Goal: Find specific page/section: Find specific page/section

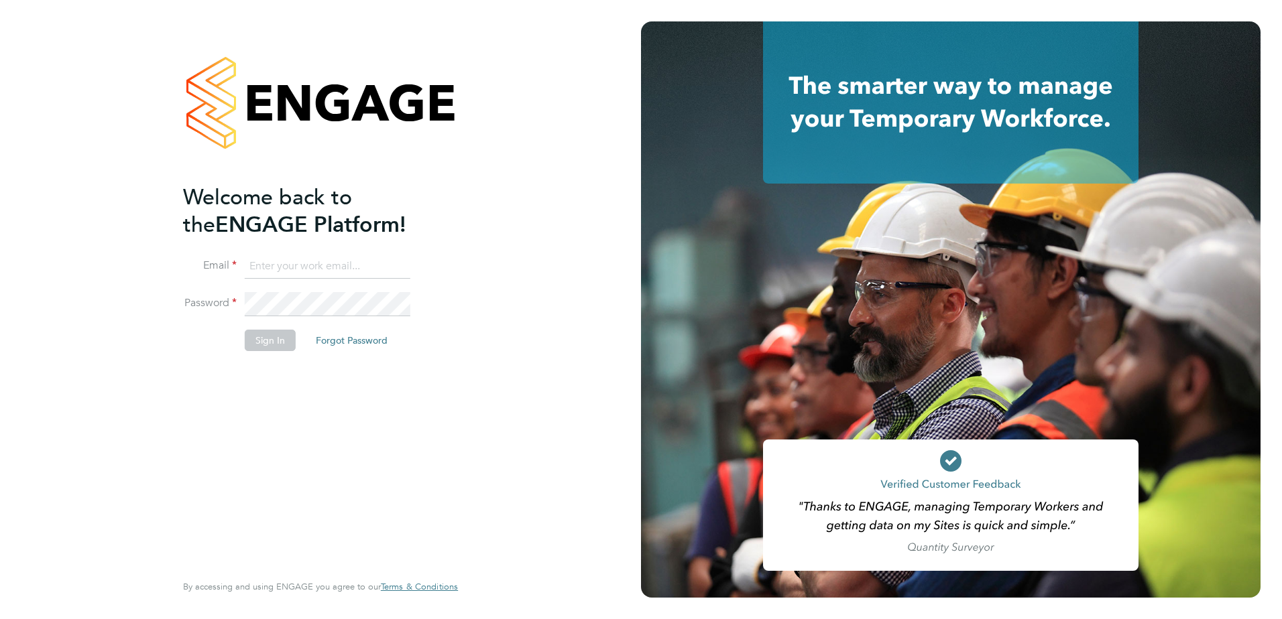
type input "Eleanor@boden-group.co.uk"
click at [271, 339] on button "Sign In" at bounding box center [270, 340] width 51 height 21
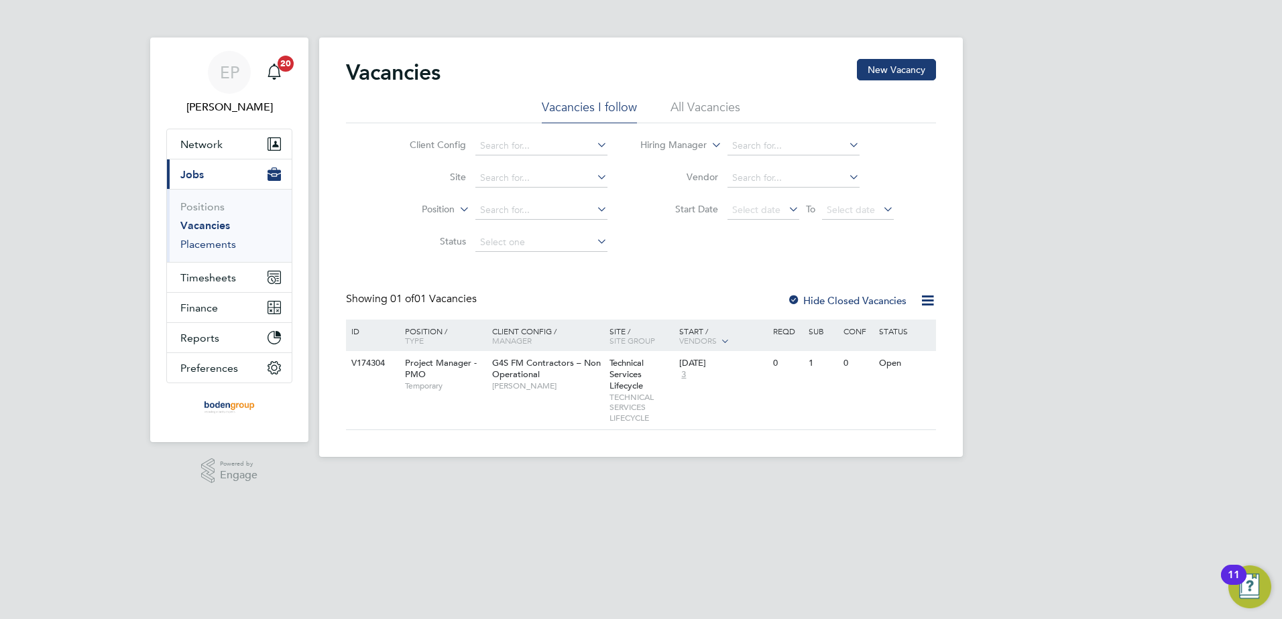
click at [212, 241] on link "Placements" at bounding box center [208, 244] width 56 height 13
